Goal: Information Seeking & Learning: Compare options

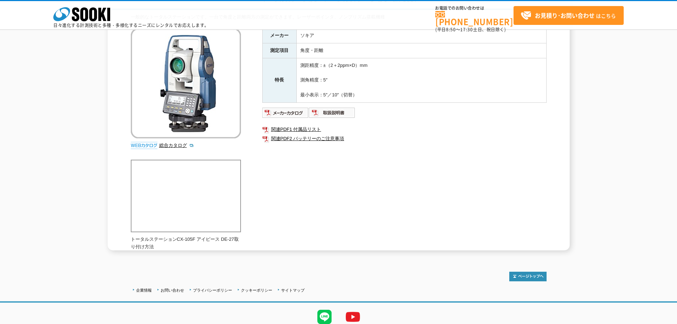
scroll to position [36, 0]
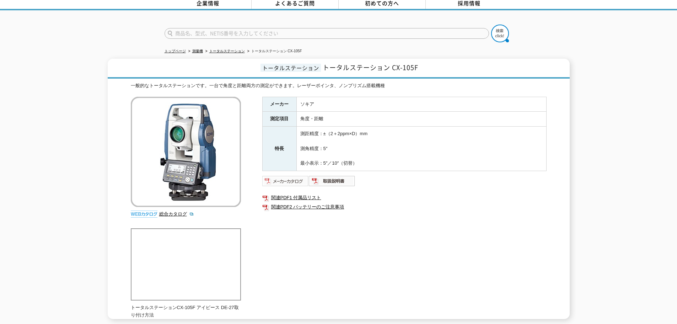
click at [296, 180] on img at bounding box center [285, 180] width 47 height 11
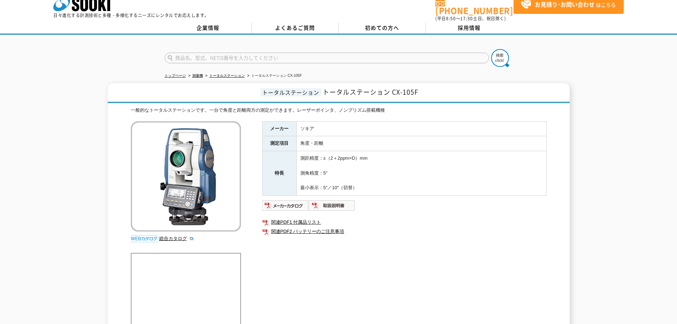
scroll to position [0, 0]
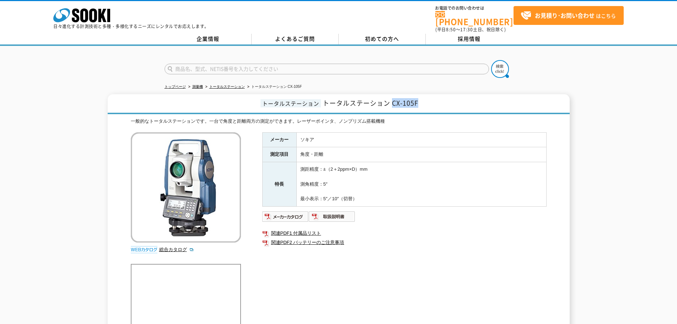
drag, startPoint x: 392, startPoint y: 98, endPoint x: 419, endPoint y: 102, distance: 26.6
click at [418, 102] on span "トータルステーション CX-105F" at bounding box center [371, 103] width 96 height 10
copy span "CX-105F"
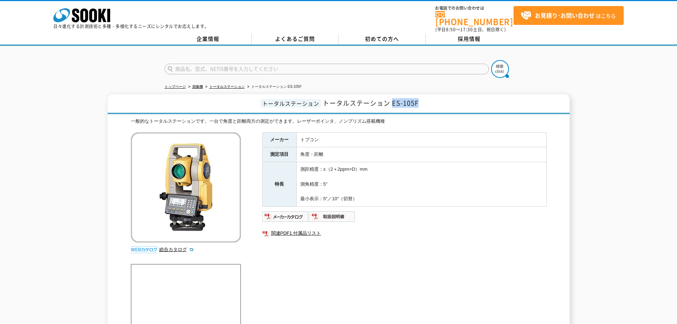
drag, startPoint x: 392, startPoint y: 102, endPoint x: 418, endPoint y: 100, distance: 25.7
click at [418, 100] on span "トータルステーション ES-105F" at bounding box center [371, 103] width 96 height 10
copy span "ES-105F"
